Goal: Information Seeking & Learning: Learn about a topic

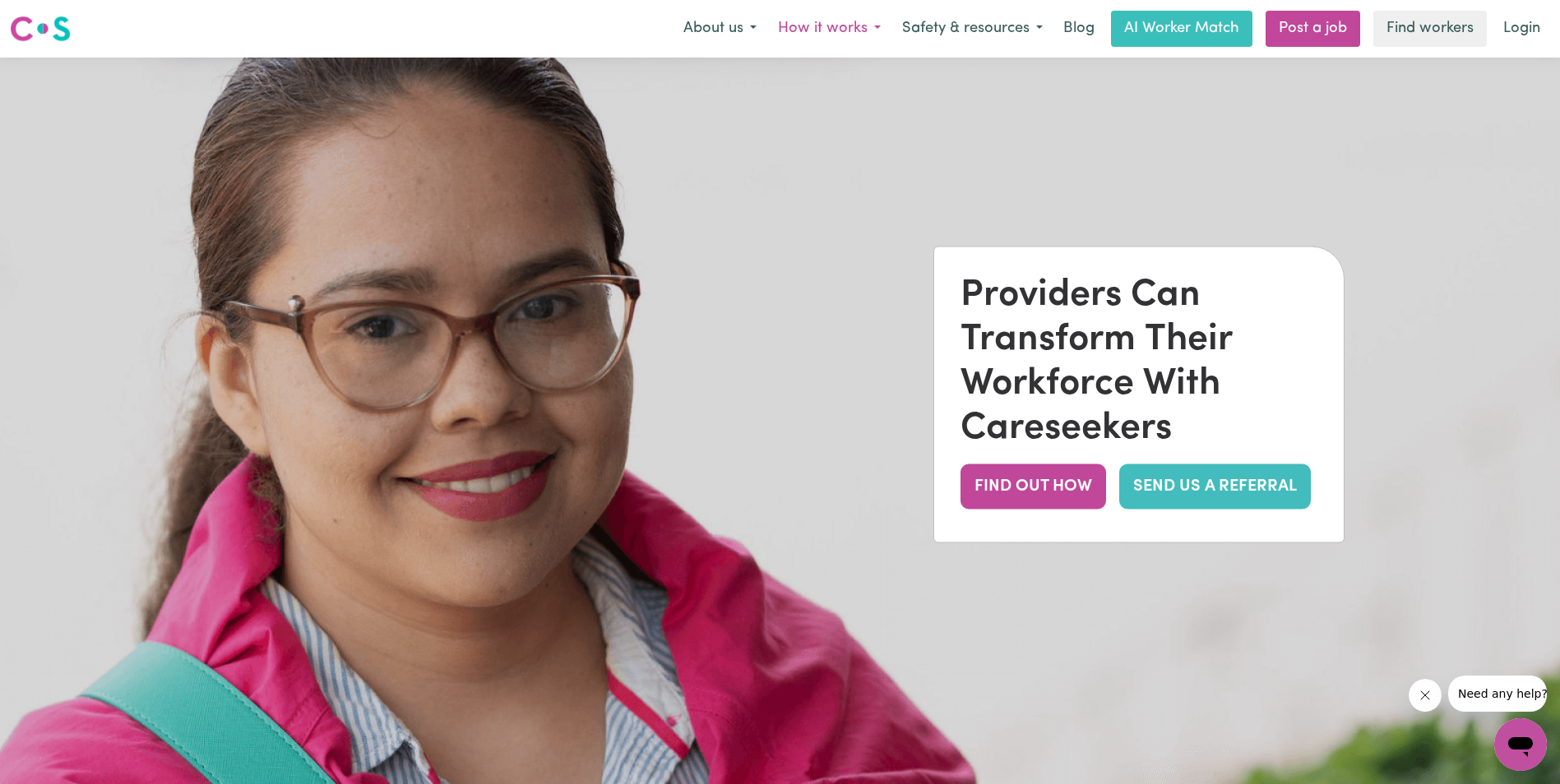
click at [871, 29] on button "How it works" at bounding box center [829, 29] width 124 height 35
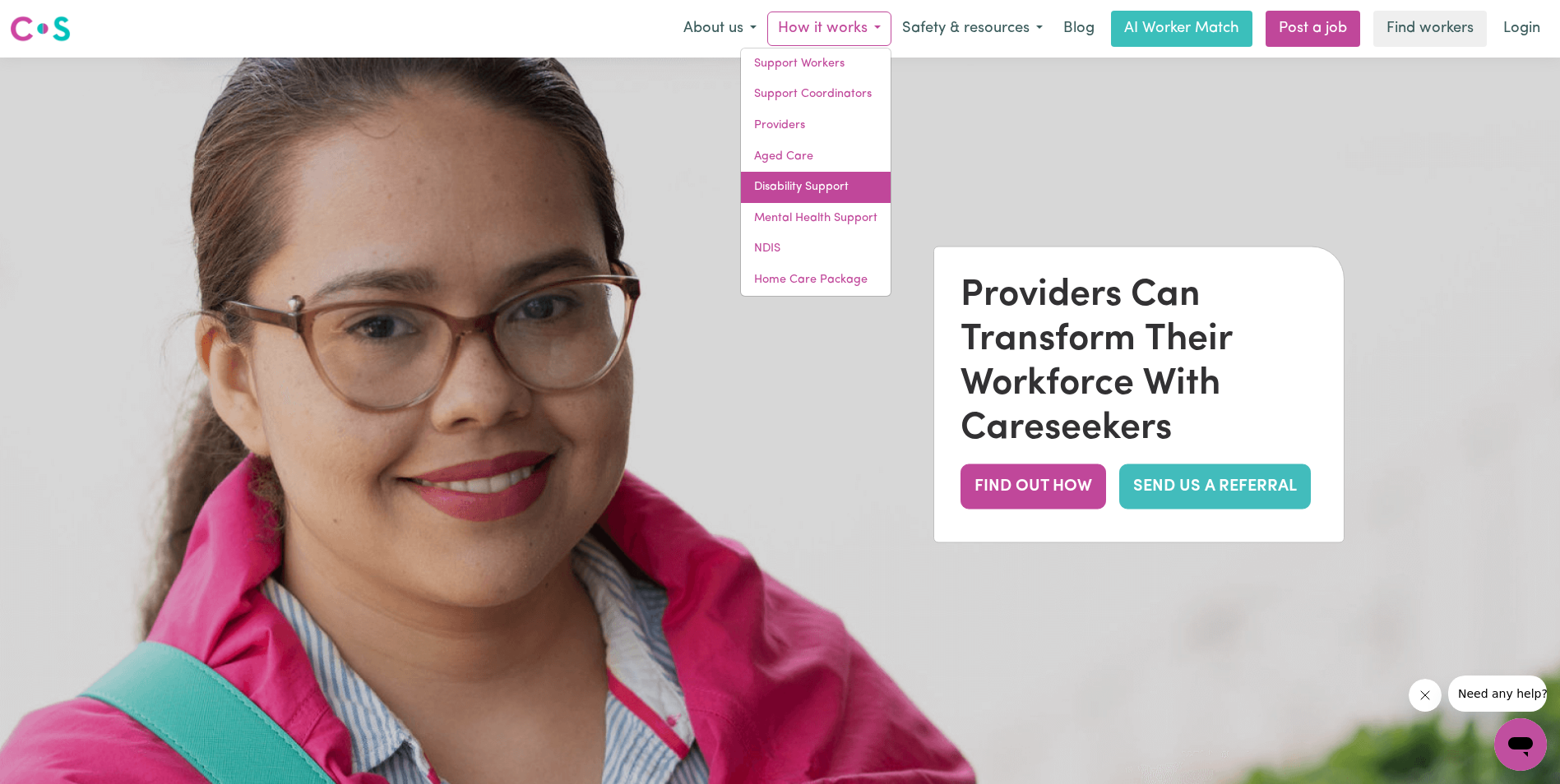
click at [833, 191] on link "Disability Support" at bounding box center [815, 188] width 149 height 31
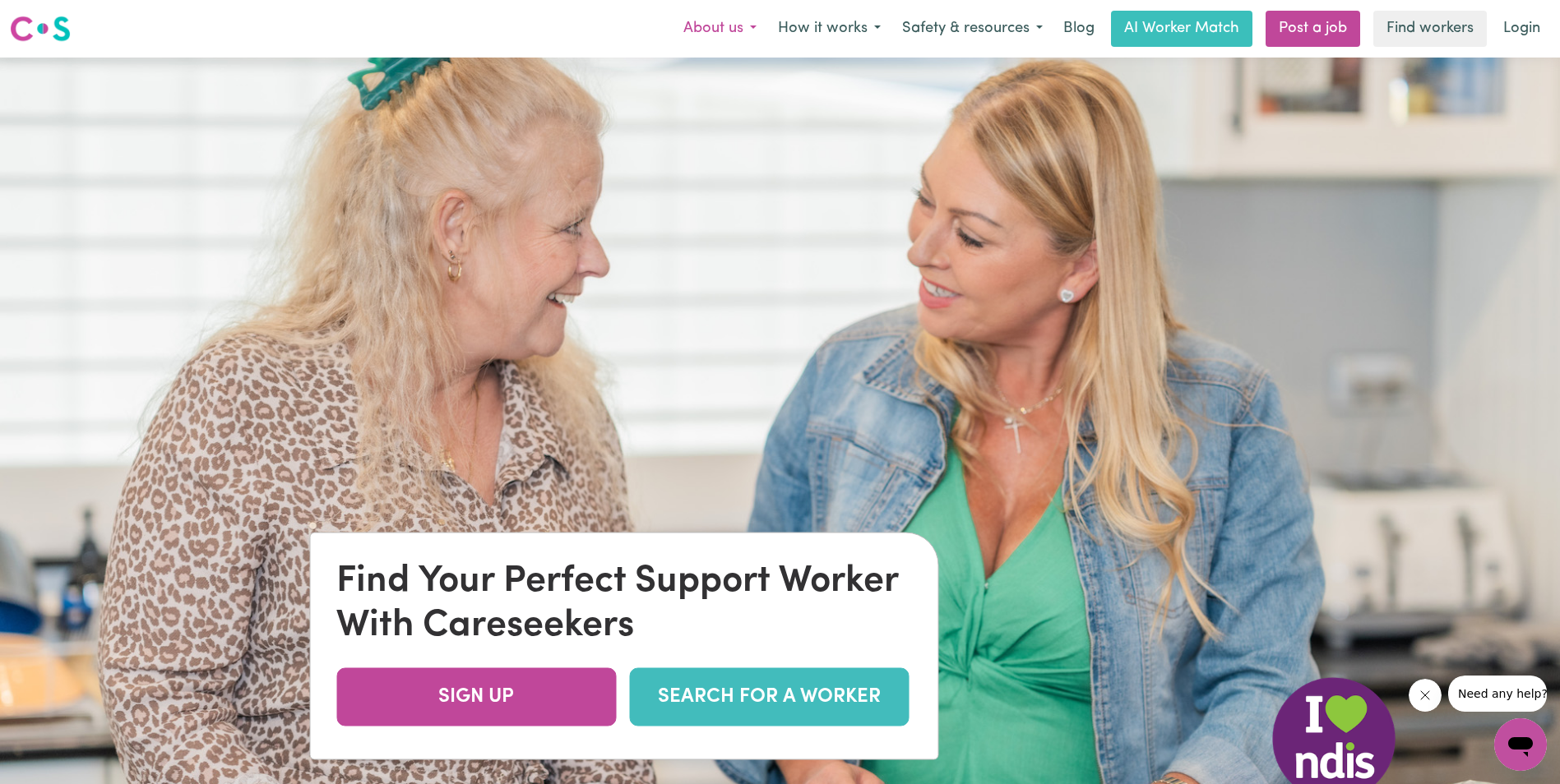
click at [752, 34] on button "About us" at bounding box center [719, 29] width 95 height 35
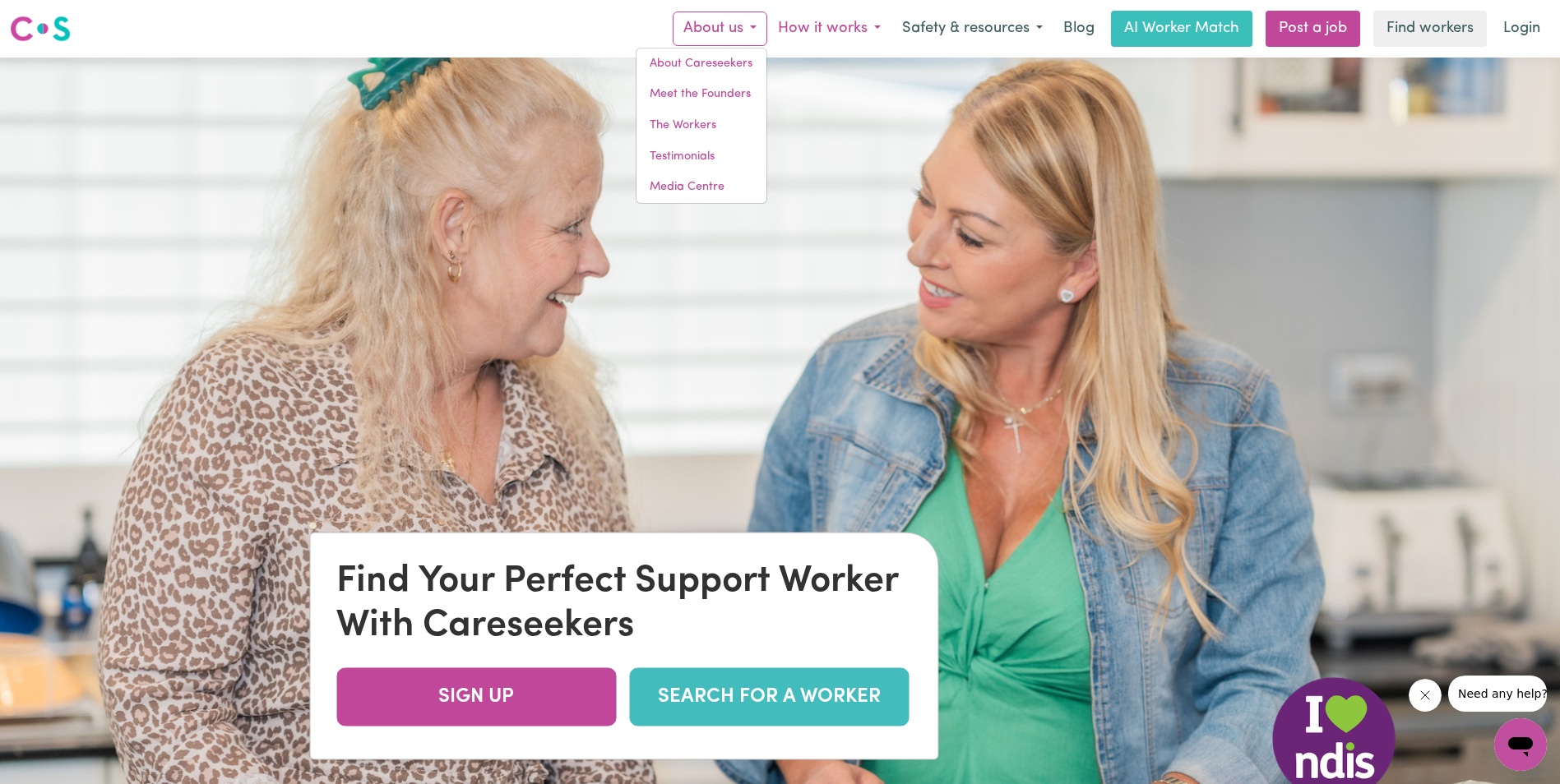
click at [878, 31] on button "How it works" at bounding box center [829, 29] width 124 height 35
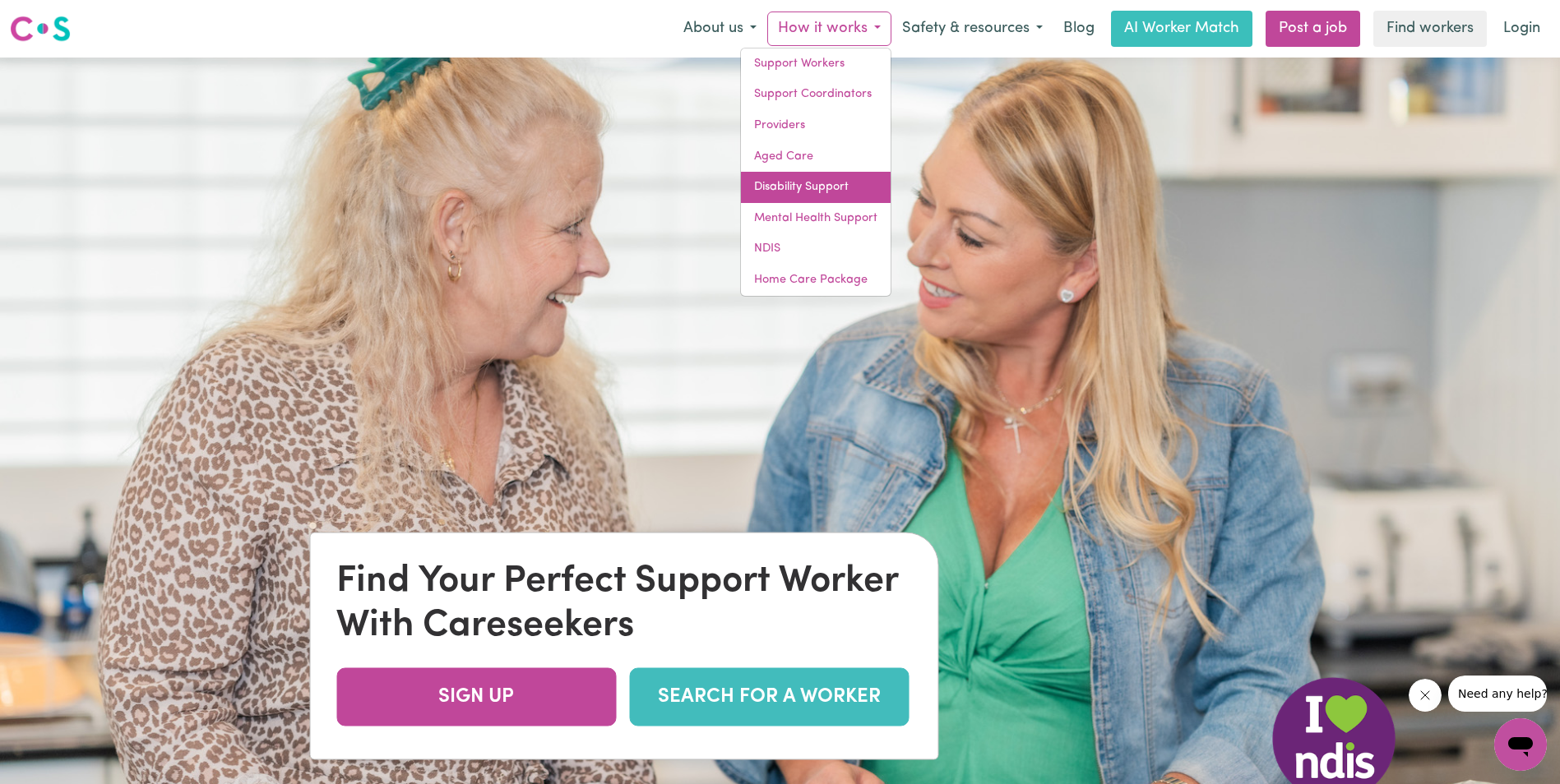
click at [790, 184] on link "Disability Support" at bounding box center [815, 188] width 149 height 31
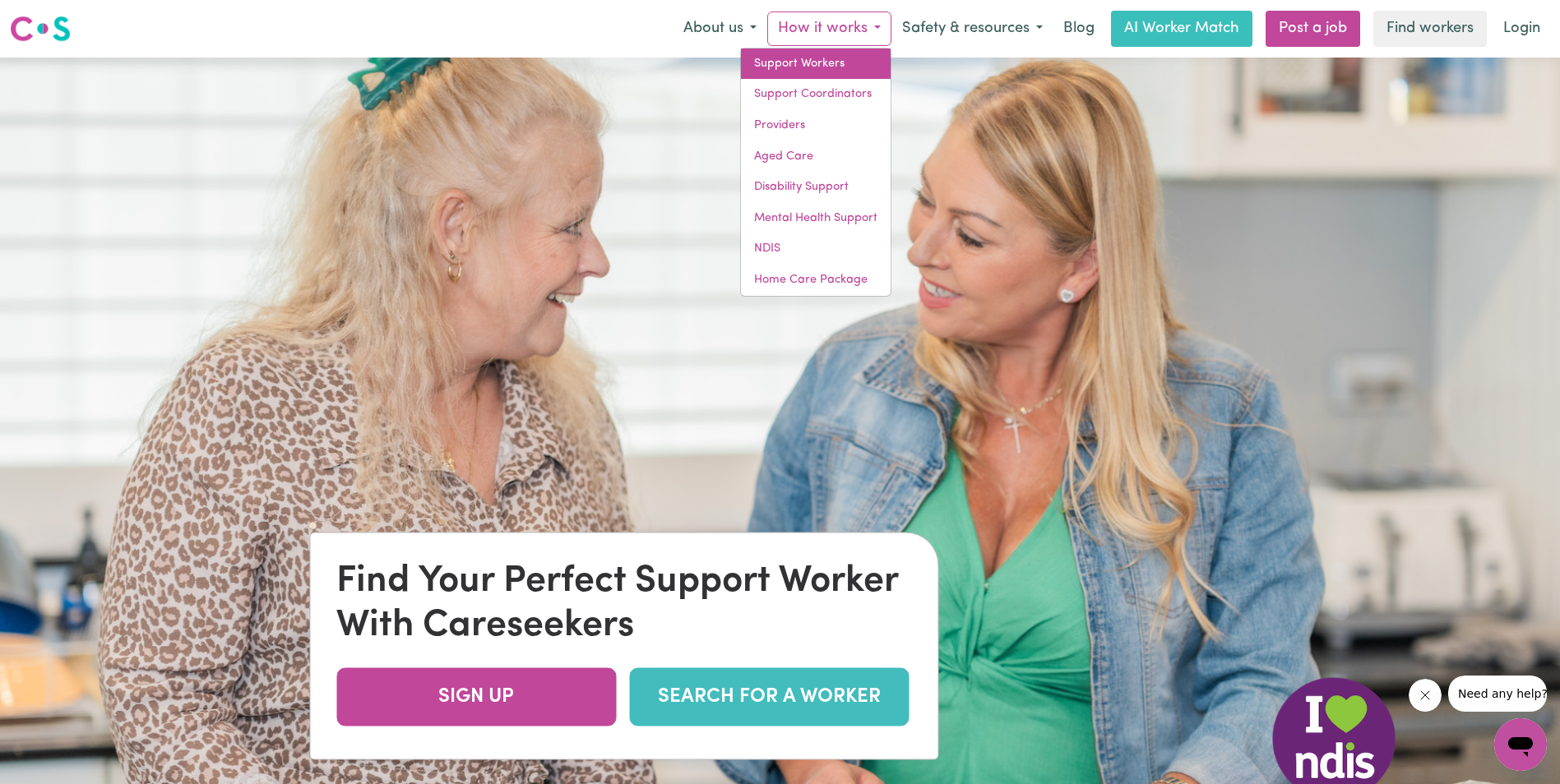
click at [784, 60] on link "Support Workers" at bounding box center [815, 64] width 149 height 31
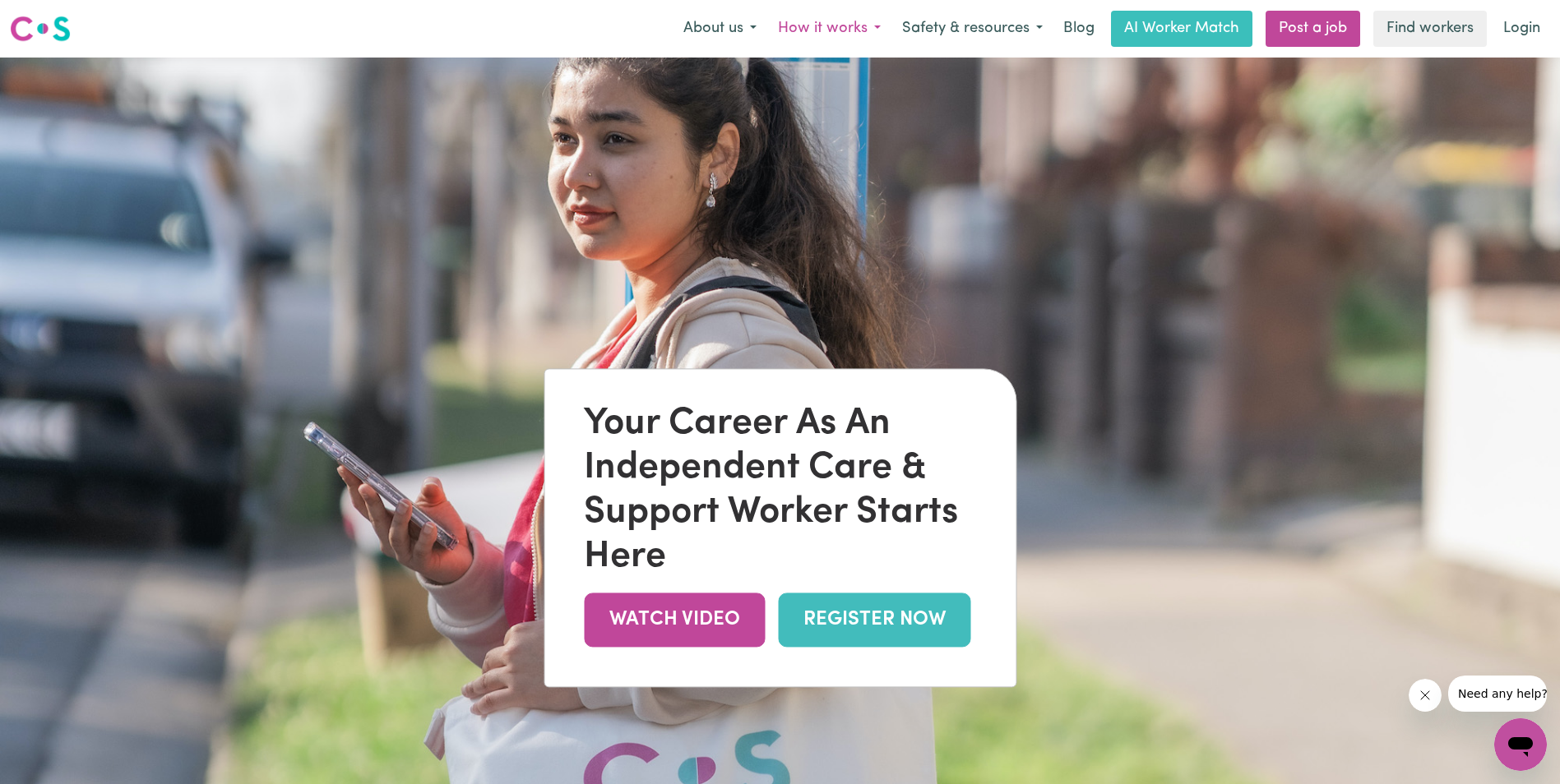
click at [880, 31] on button "How it works" at bounding box center [829, 29] width 124 height 35
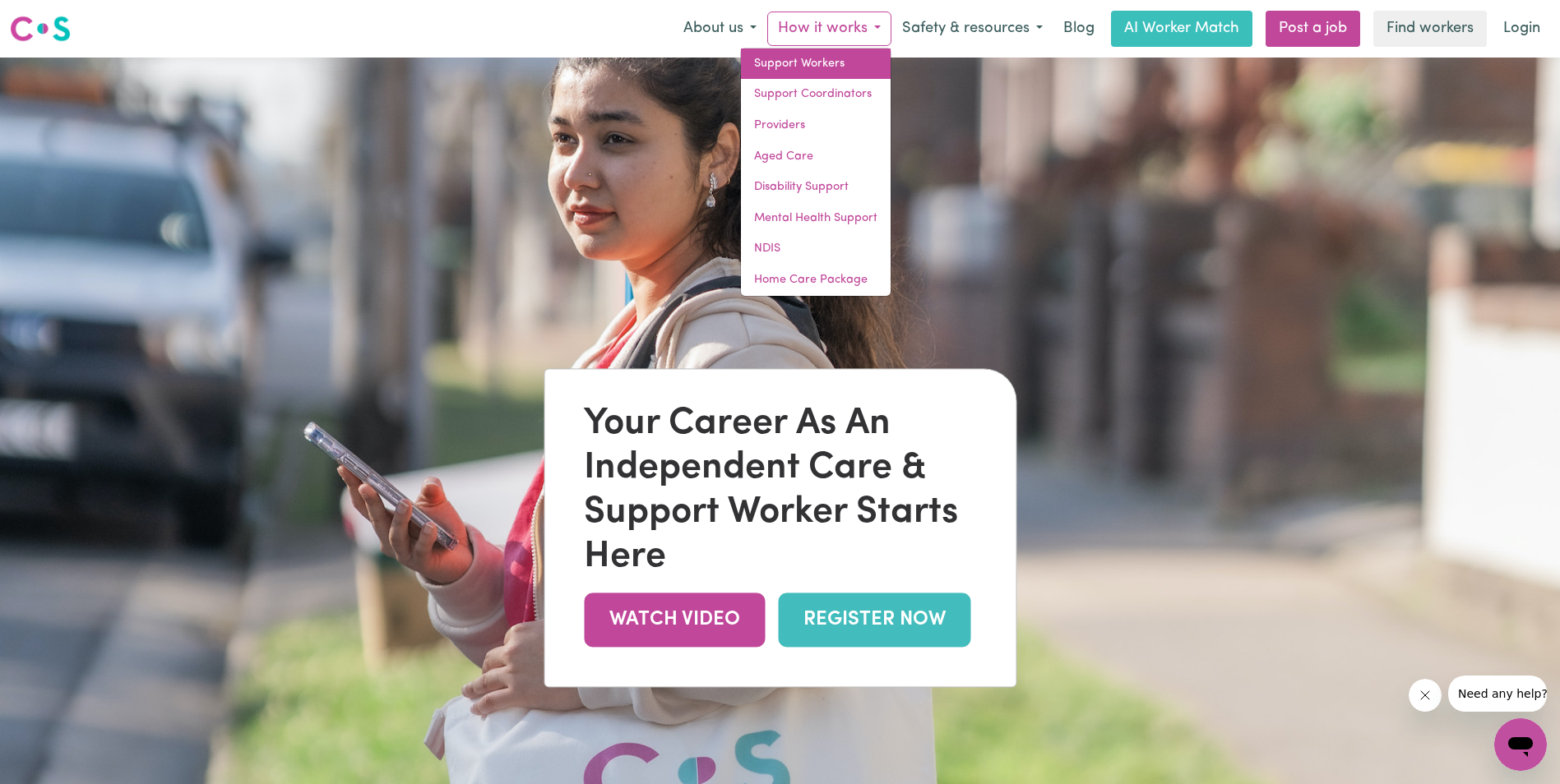
click at [827, 73] on link "Support Workers" at bounding box center [815, 64] width 149 height 31
click at [698, 241] on img at bounding box center [780, 449] width 1560 height 784
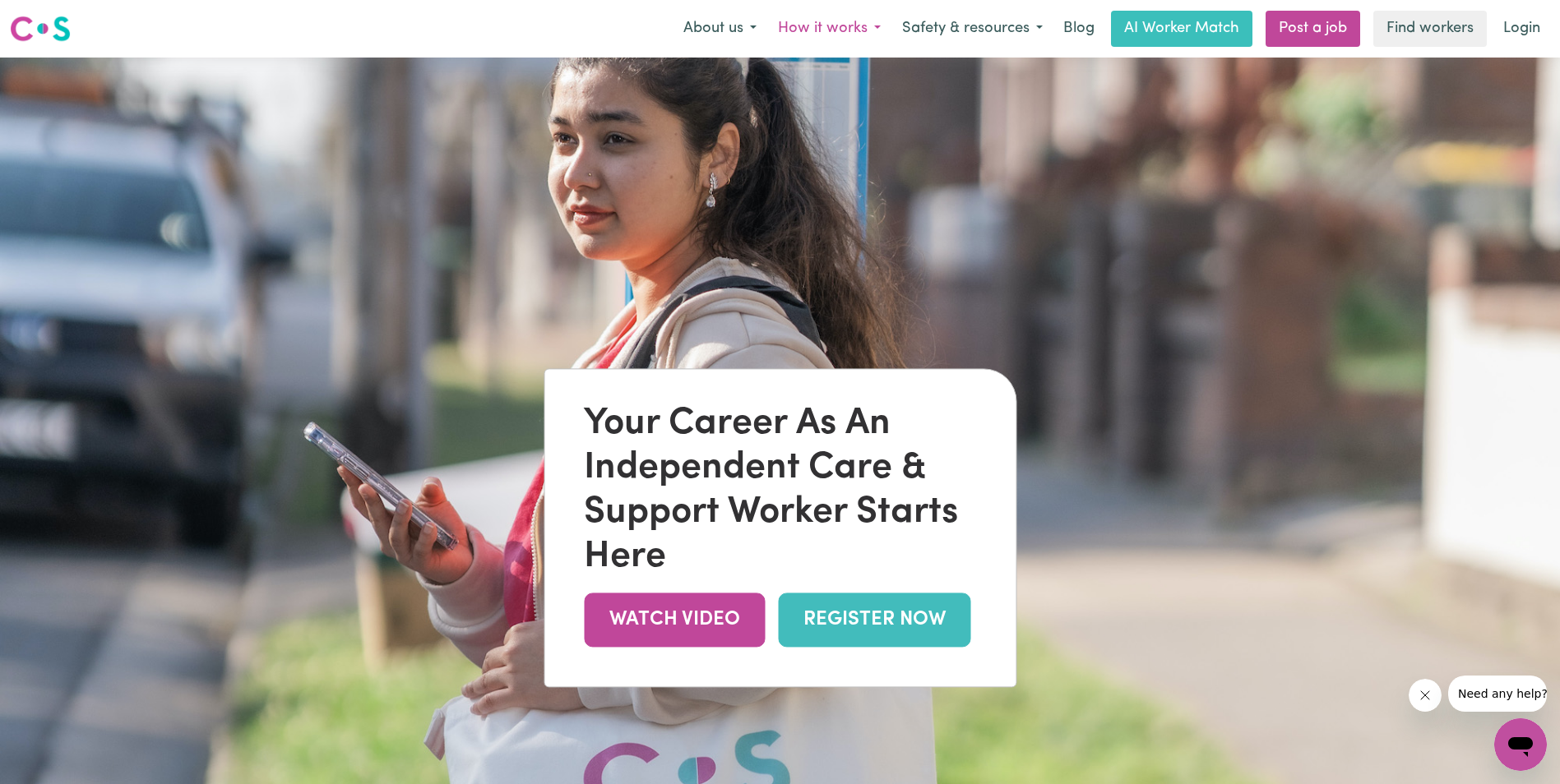
click at [883, 22] on button "How it works" at bounding box center [829, 29] width 124 height 35
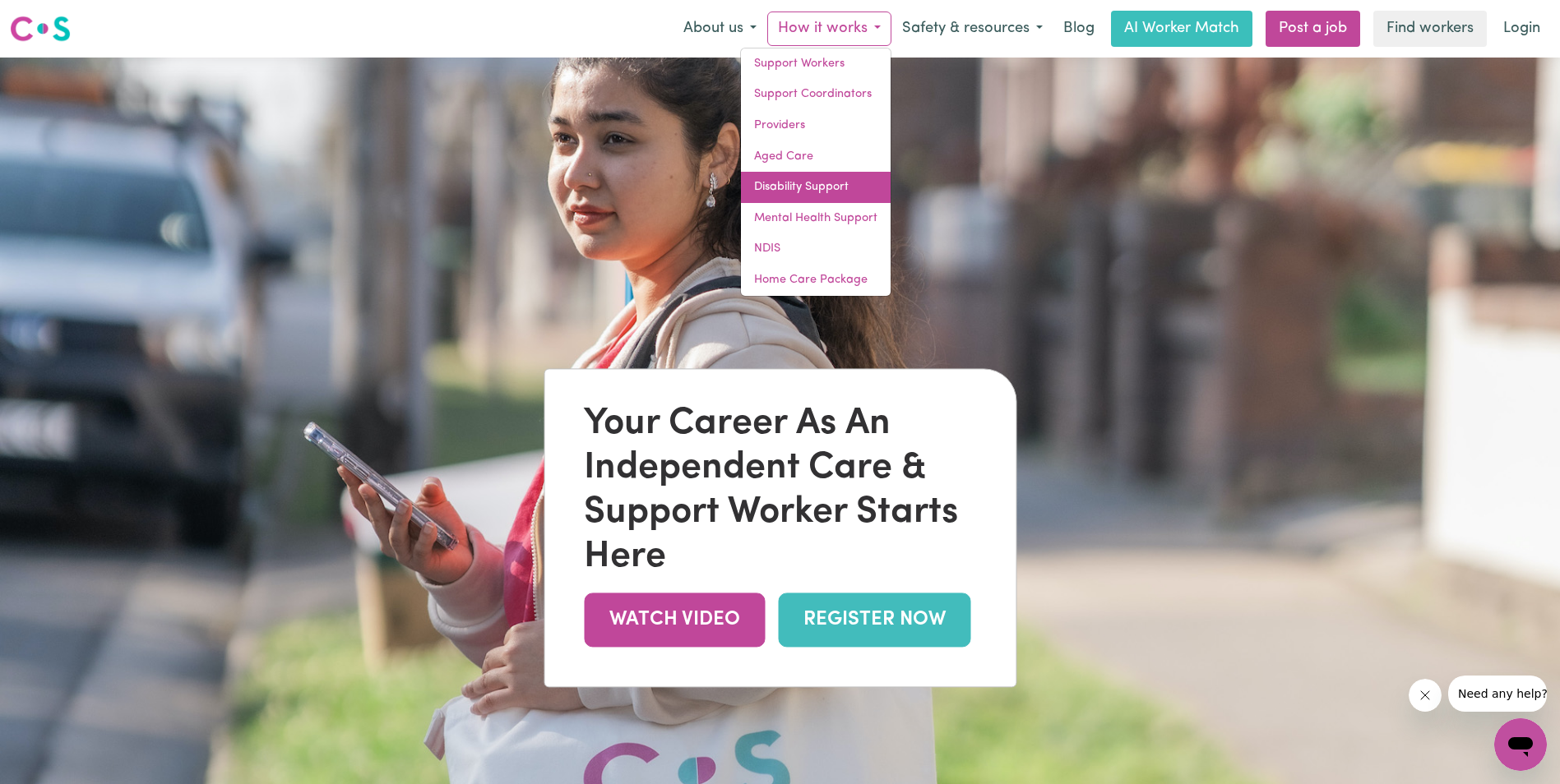
click at [833, 190] on link "Disability Support" at bounding box center [815, 188] width 149 height 31
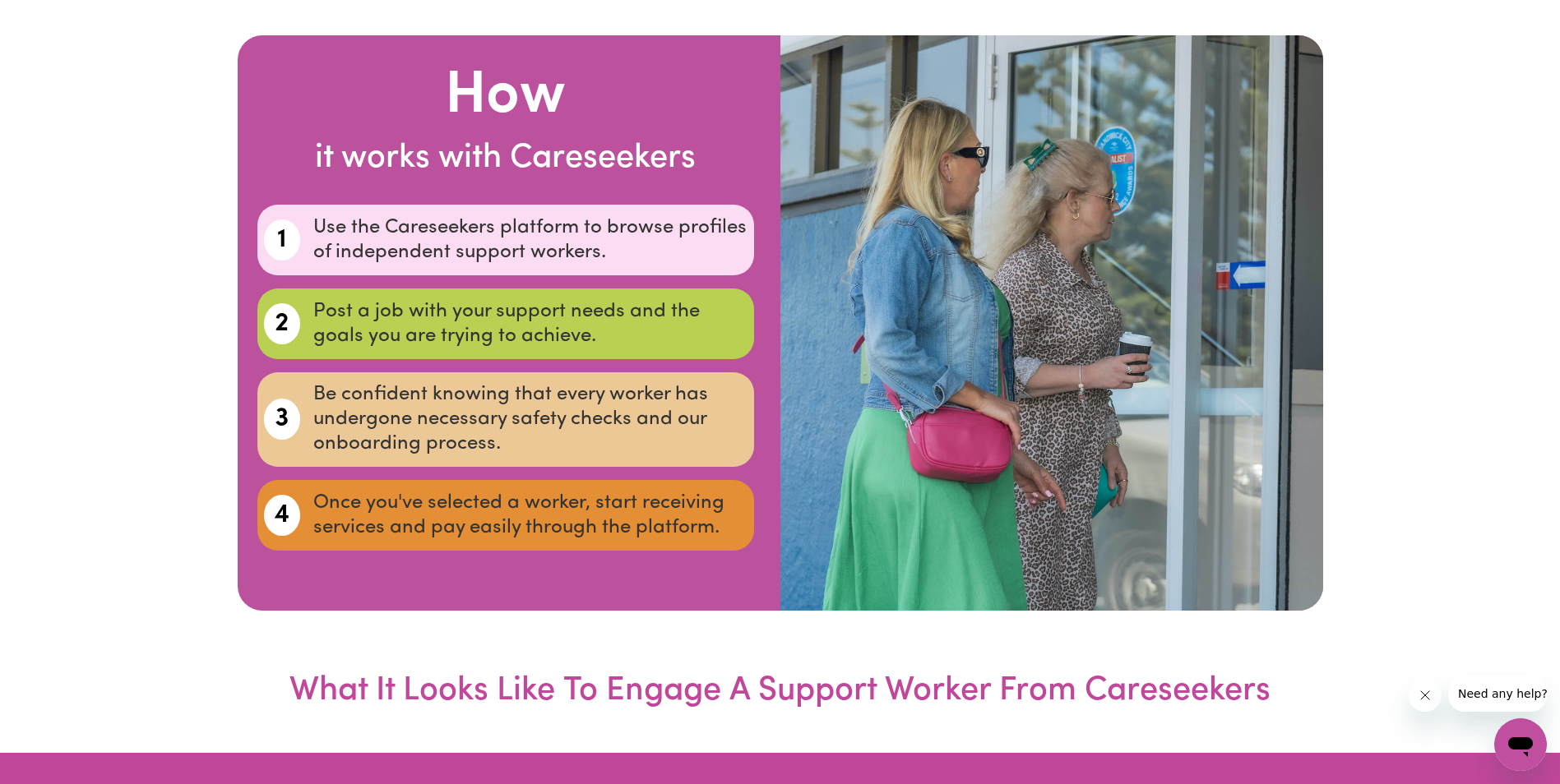
scroll to position [3124, 0]
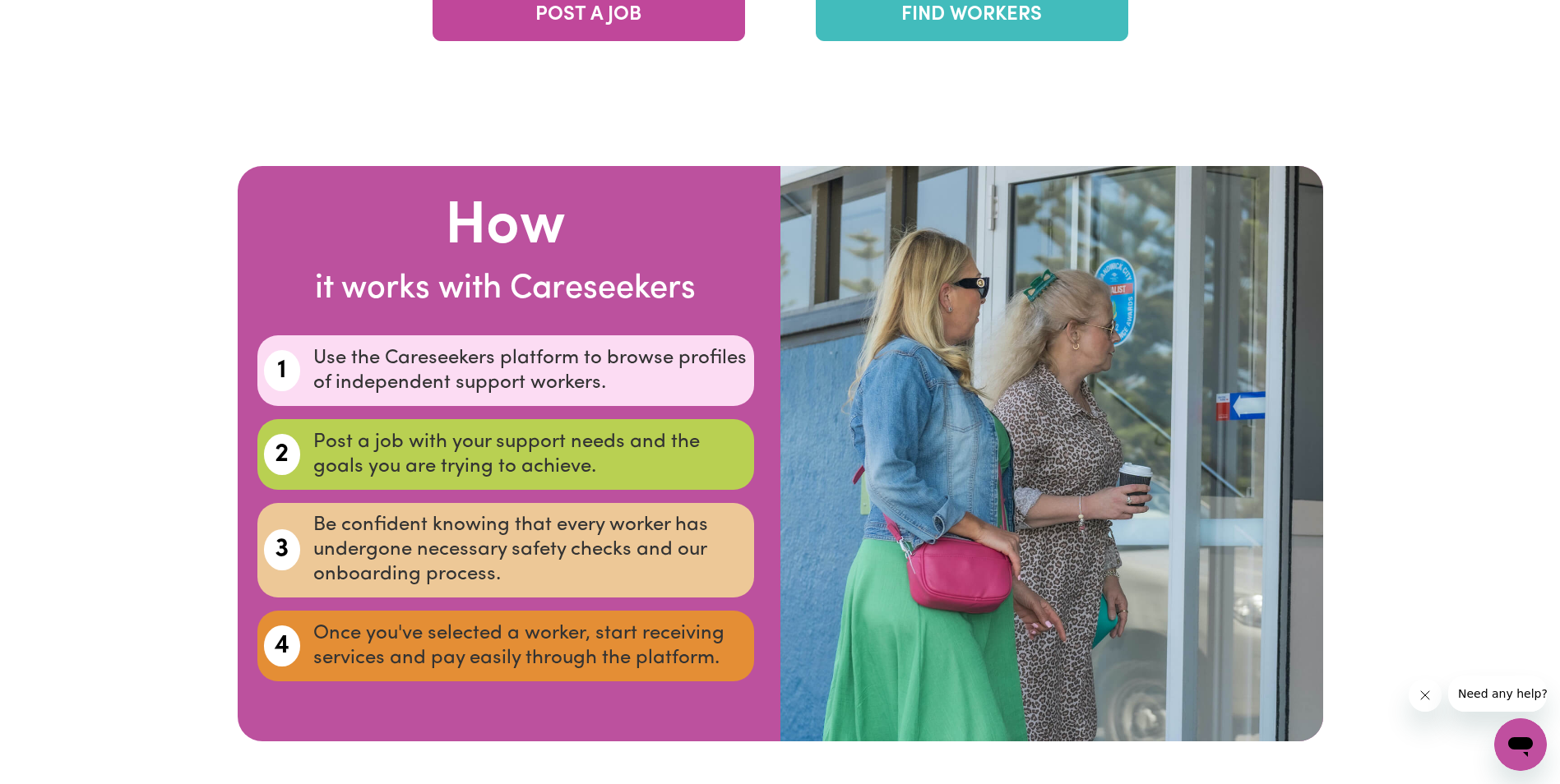
click at [913, 19] on link "FIND WORKERS" at bounding box center [972, 15] width 312 height 52
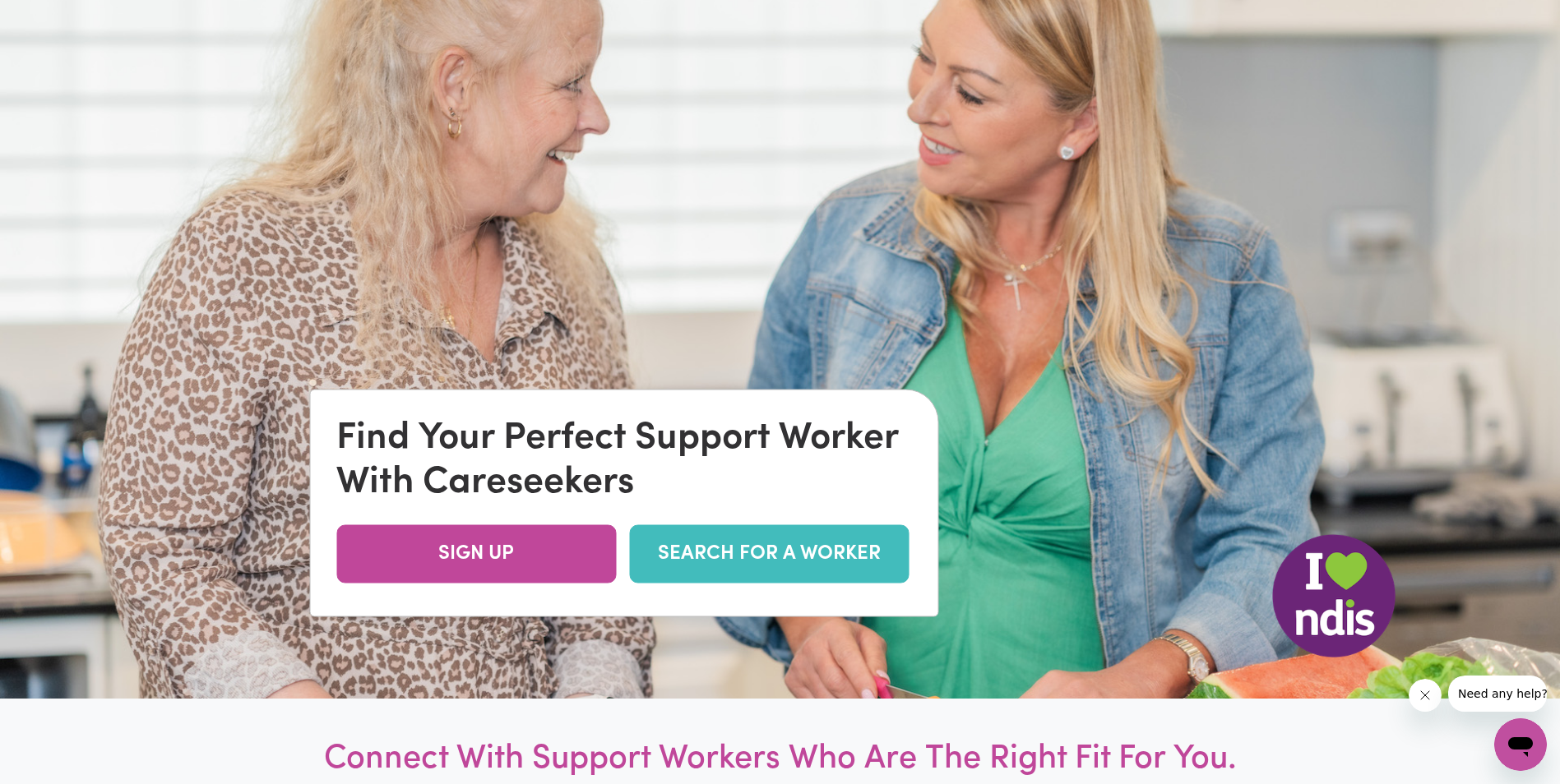
scroll to position [0, 0]
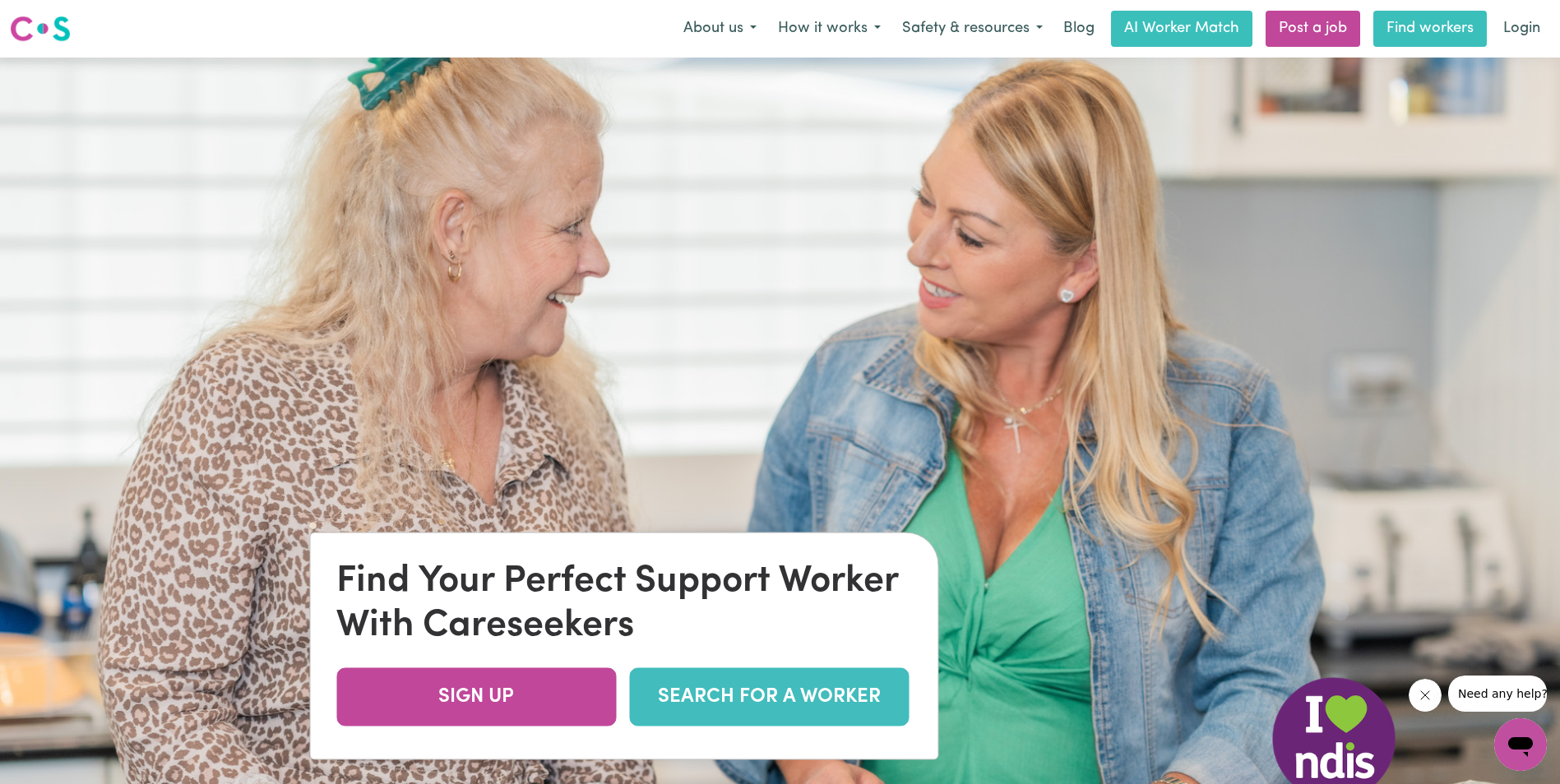
click at [1433, 21] on link "Find workers" at bounding box center [1430, 29] width 114 height 36
